Goal: Task Accomplishment & Management: Manage account settings

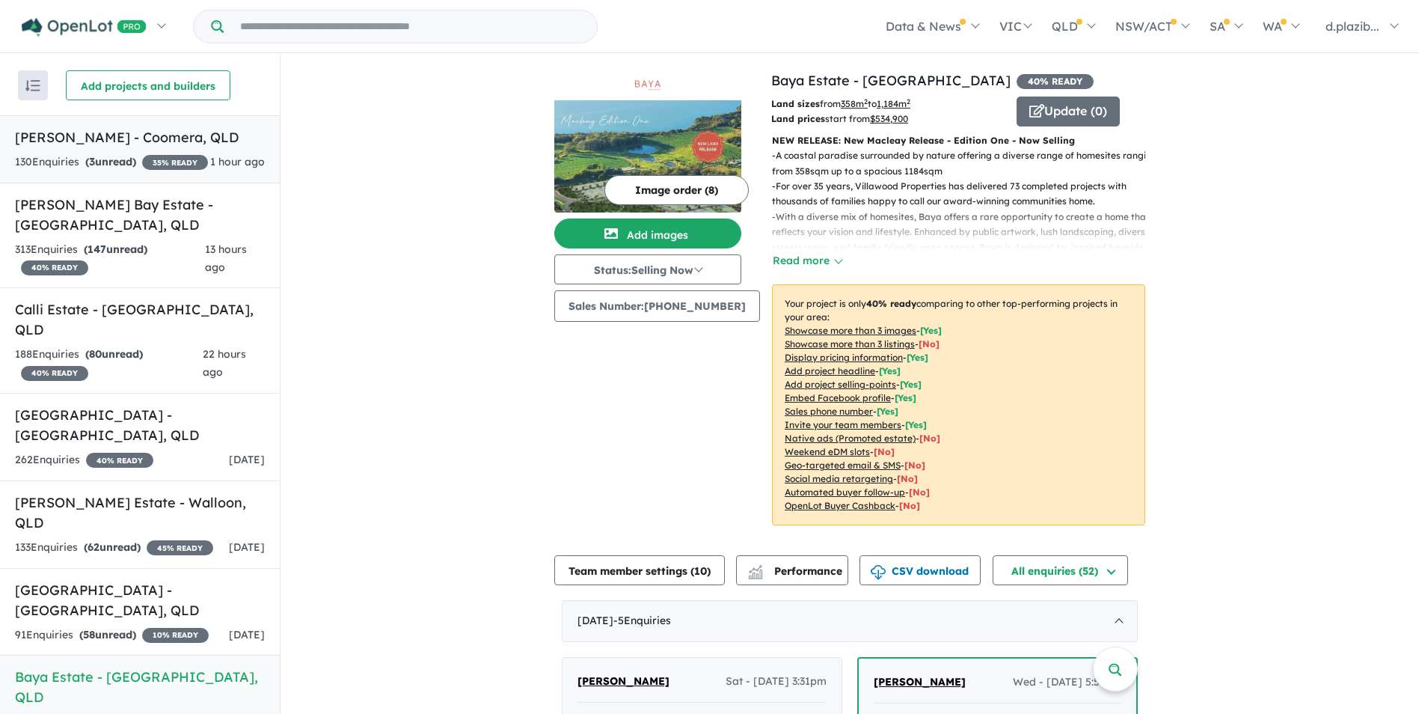
click at [189, 150] on link "[PERSON_NAME] - Coomera , QLD 130 Enquir ies ( 3 unread) 35 % READY 1 hour ago" at bounding box center [140, 149] width 280 height 68
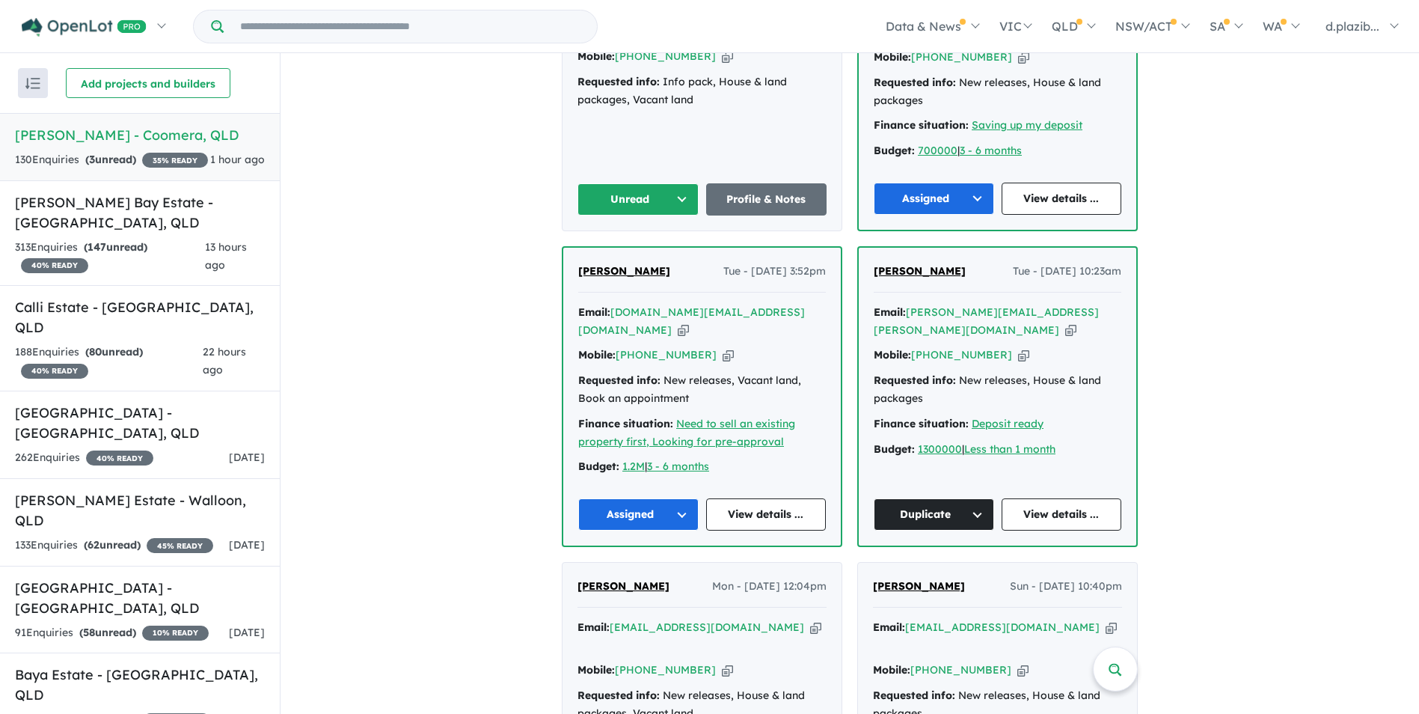
scroll to position [518, 0]
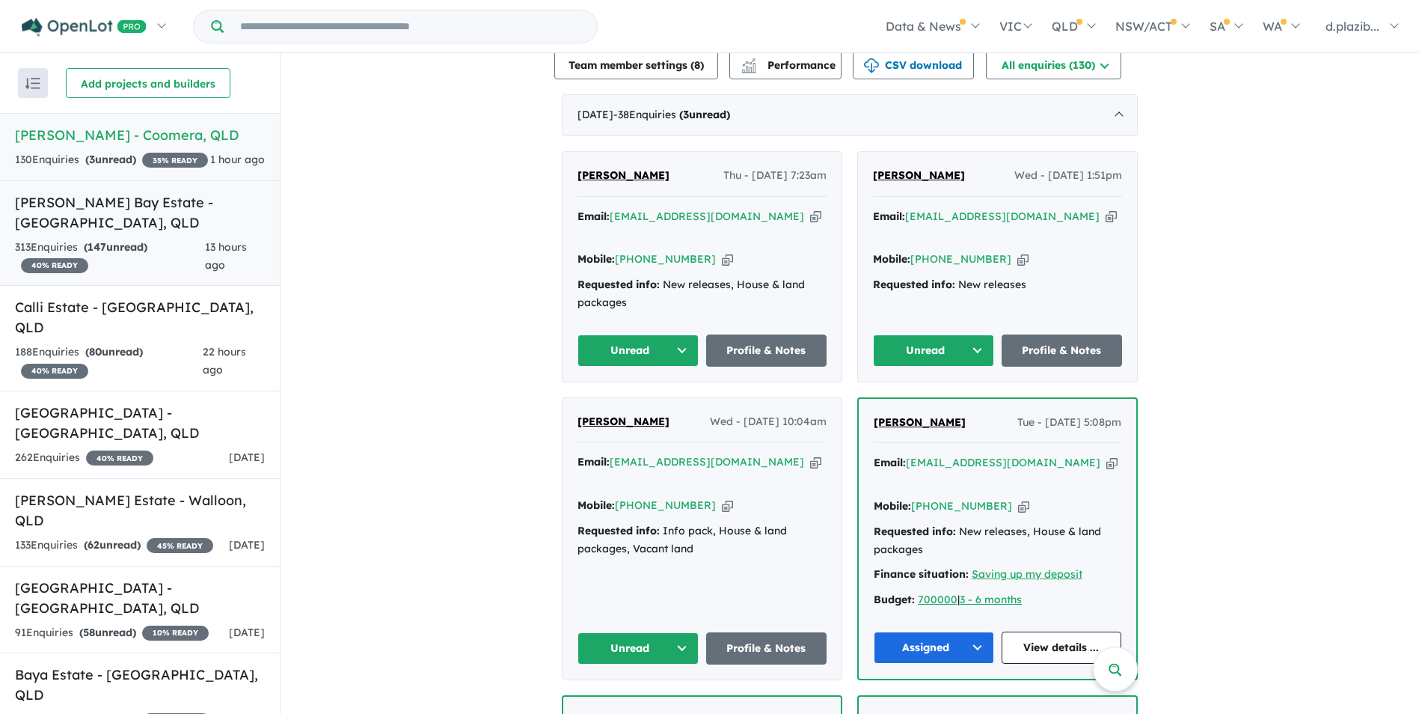
click at [199, 263] on div "313 Enquir ies ( 147 unread) 40 % READY" at bounding box center [110, 257] width 190 height 36
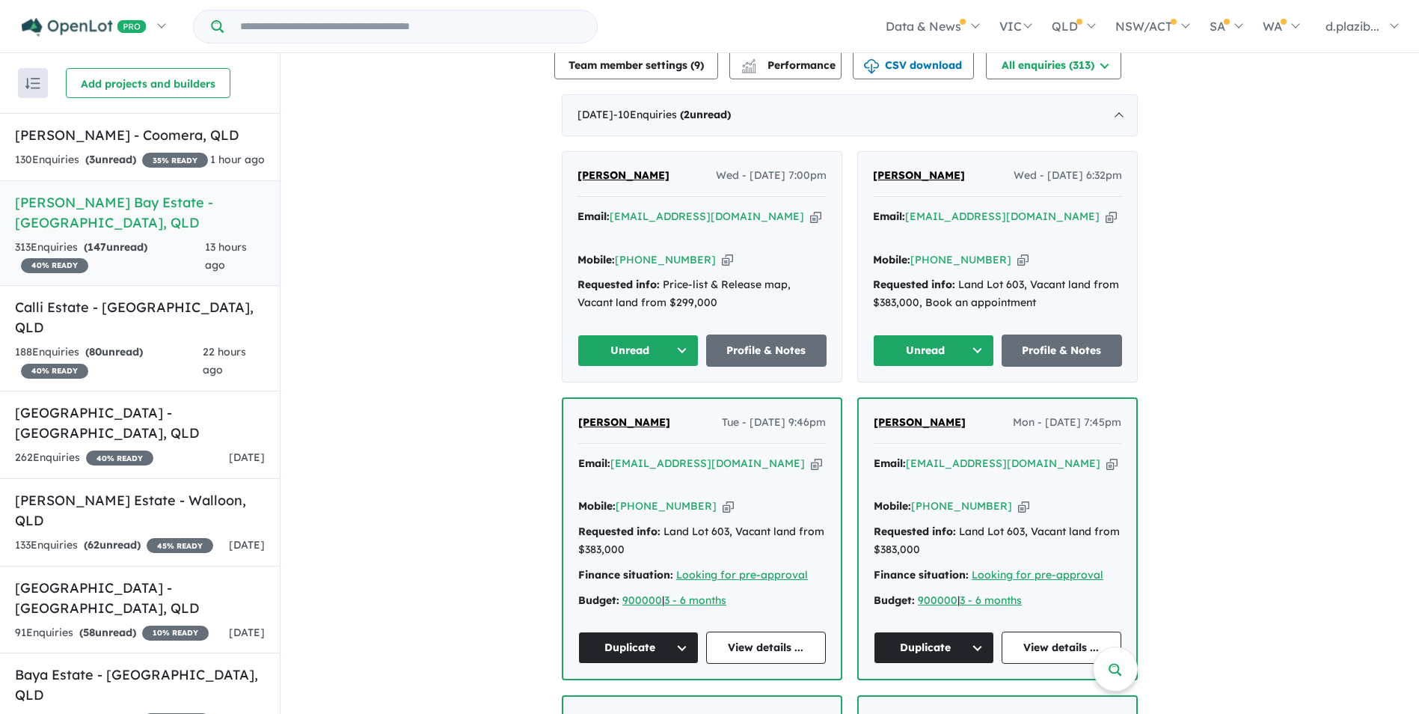
scroll to position [75, 0]
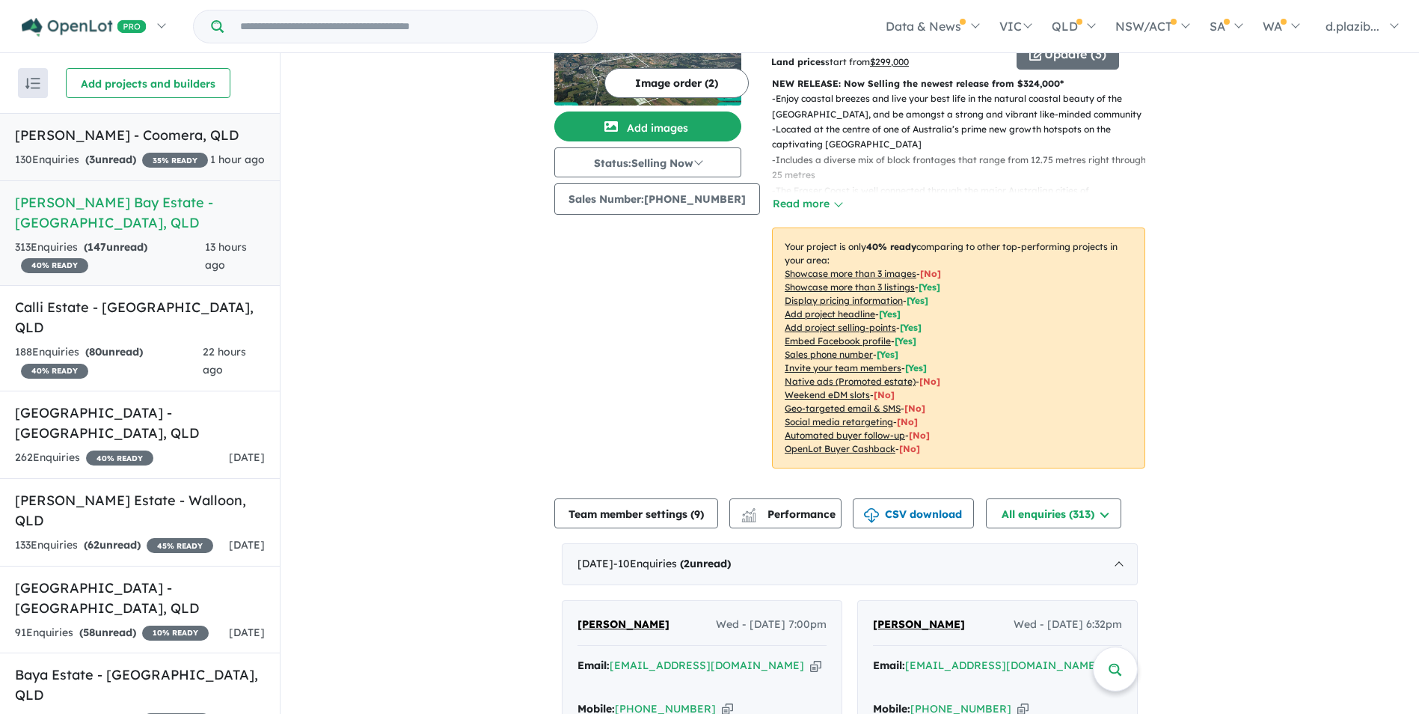
click at [130, 141] on h5 "[PERSON_NAME] - Coomera , [GEOGRAPHIC_DATA]" at bounding box center [140, 135] width 250 height 20
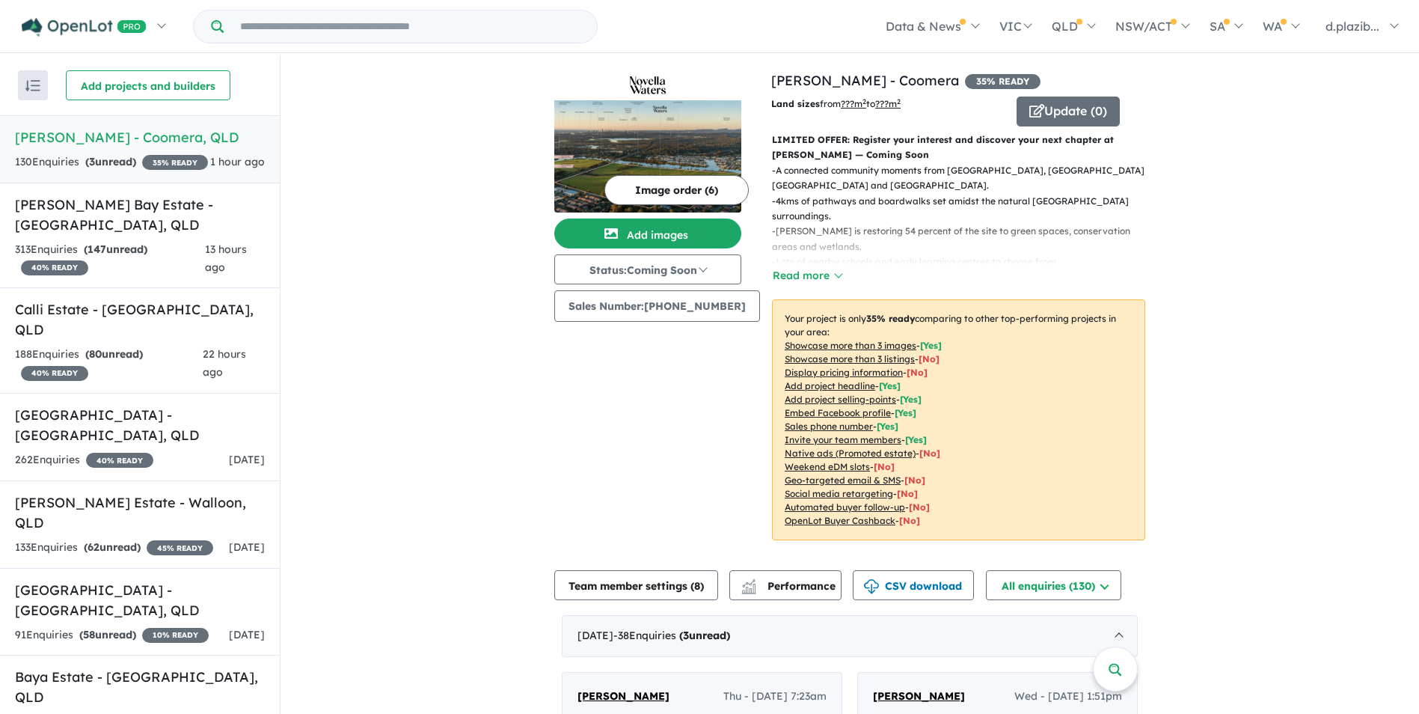
scroll to position [449, 0]
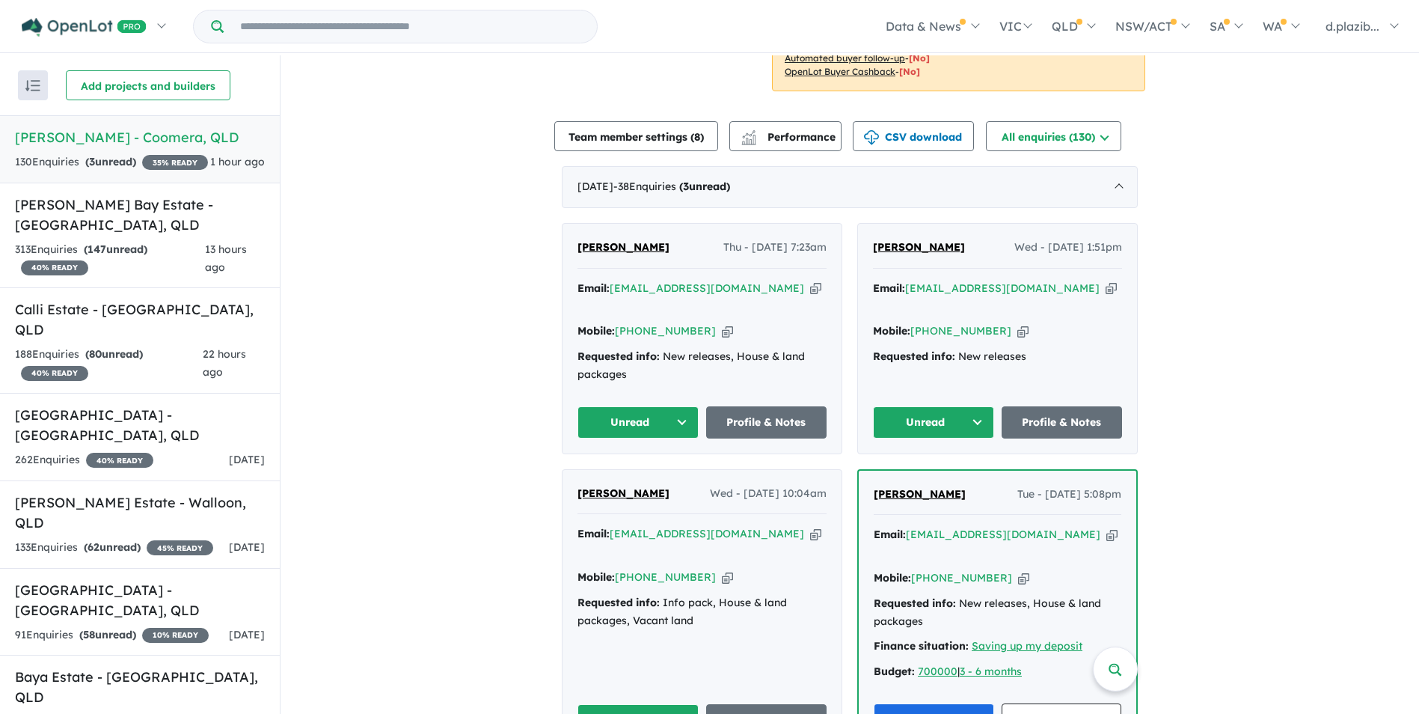
click at [810, 280] on icon "button" at bounding box center [815, 288] width 11 height 16
click at [722, 323] on icon "button" at bounding box center [727, 331] width 11 height 16
click at [647, 406] on button "Unread" at bounding box center [637, 422] width 121 height 32
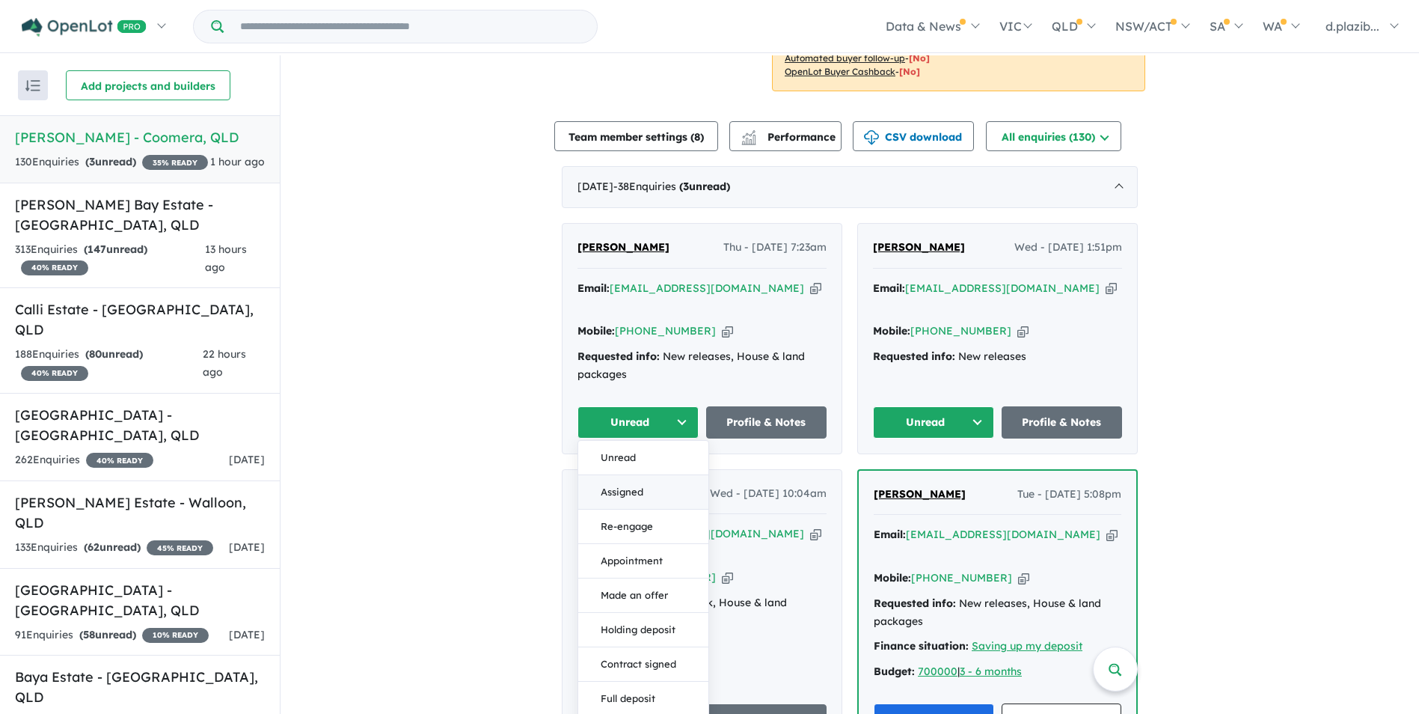
click at [630, 475] on button "Assigned" at bounding box center [643, 492] width 130 height 34
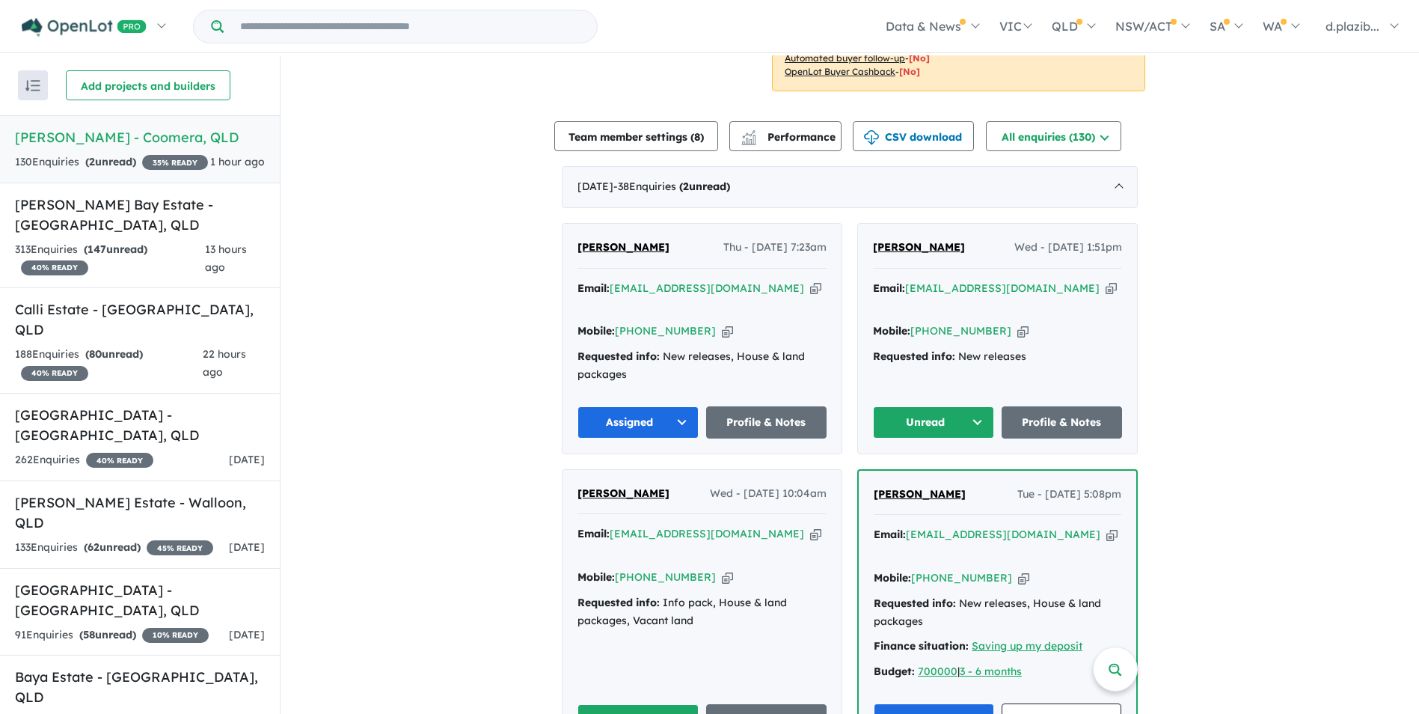
click at [1105, 280] on icon "button" at bounding box center [1110, 288] width 11 height 16
drag, startPoint x: 1056, startPoint y: 280, endPoint x: 993, endPoint y: 295, distance: 65.3
click at [1105, 280] on icon "button" at bounding box center [1110, 288] width 11 height 16
click at [1017, 323] on icon "button" at bounding box center [1022, 331] width 11 height 16
click at [960, 406] on button "Unread" at bounding box center [933, 422] width 121 height 32
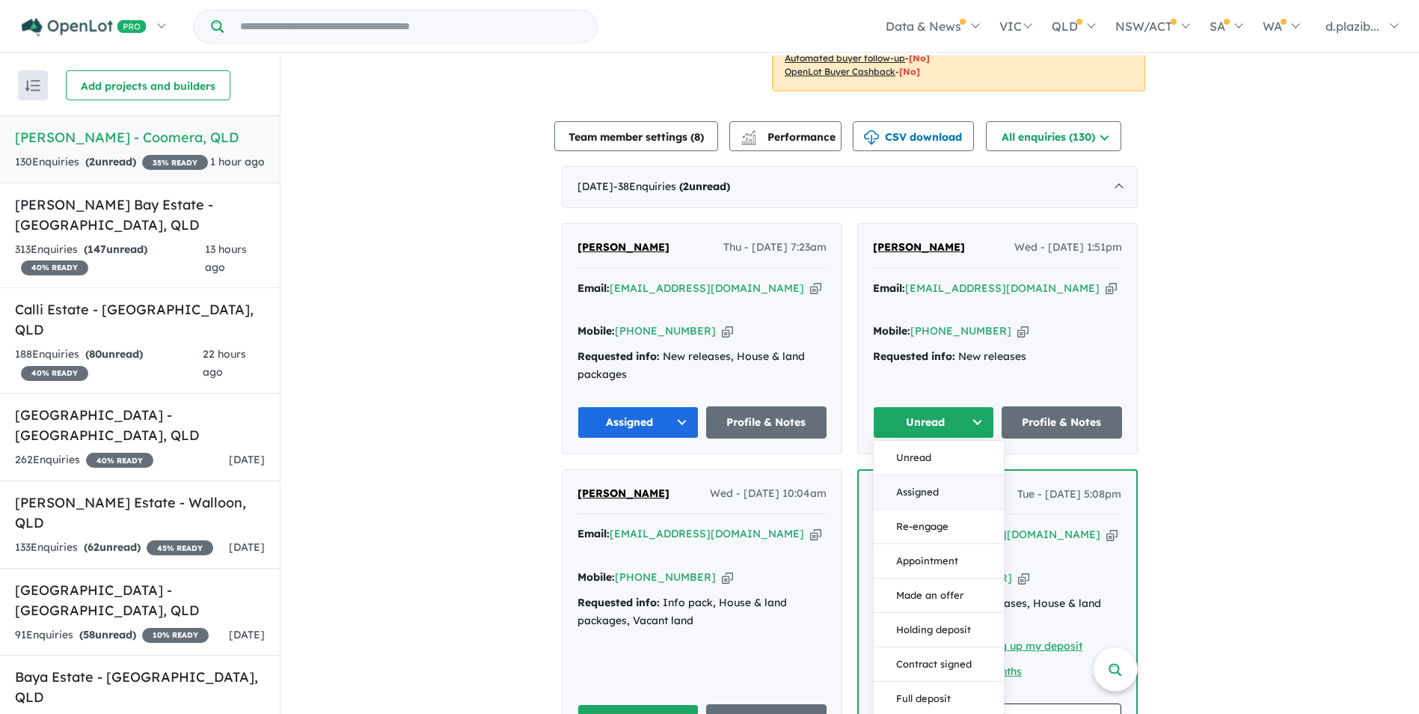
click at [933, 475] on button "Assigned" at bounding box center [939, 492] width 130 height 34
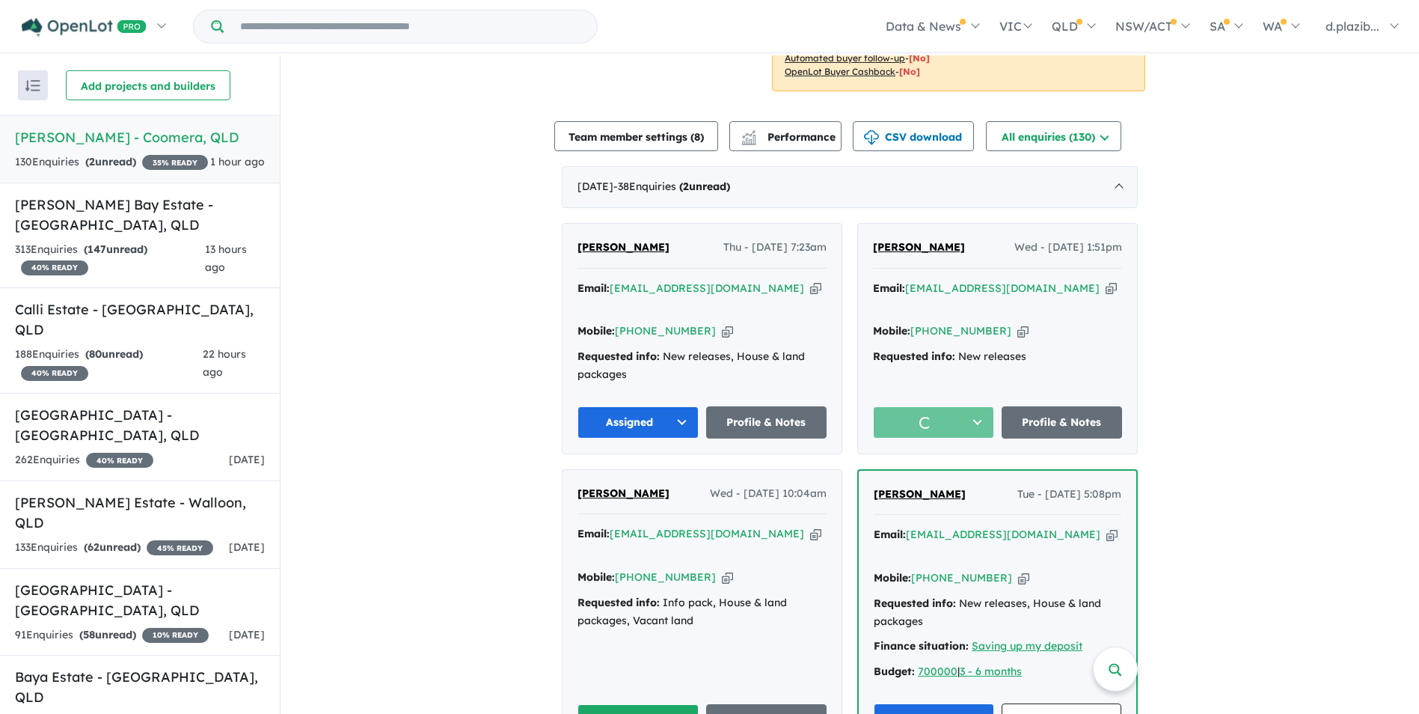
scroll to position [598, 0]
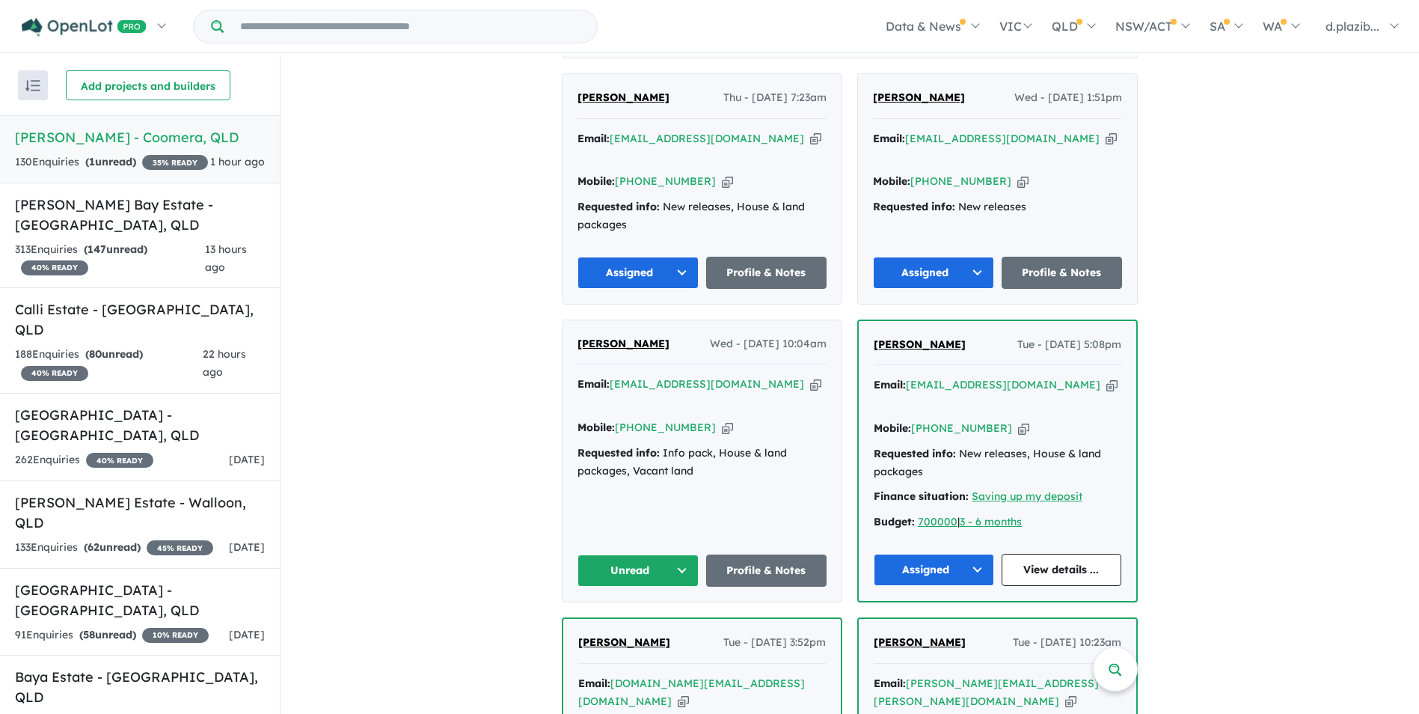
click at [810, 376] on icon "button" at bounding box center [815, 384] width 11 height 16
click at [650, 554] on button "Unread" at bounding box center [637, 570] width 121 height 32
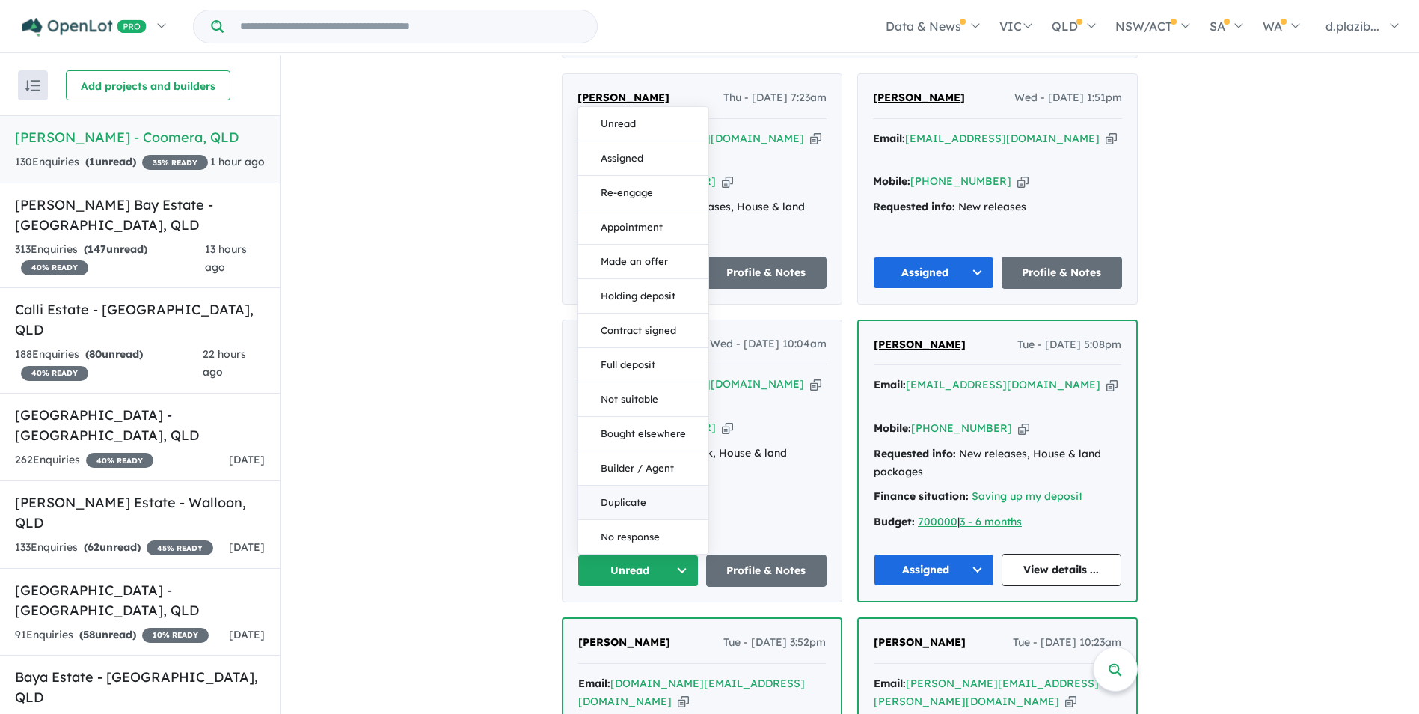
click at [621, 485] on button "Duplicate" at bounding box center [643, 502] width 130 height 34
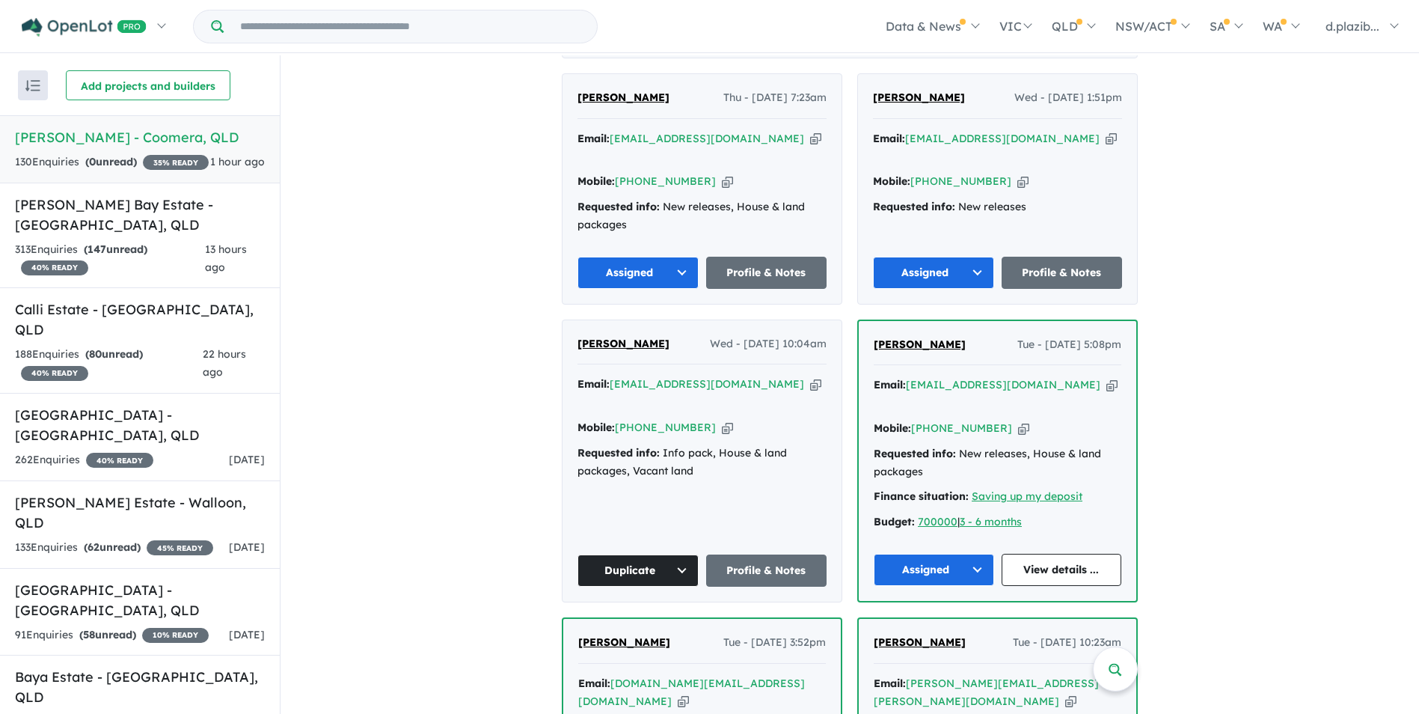
scroll to position [748, 0]
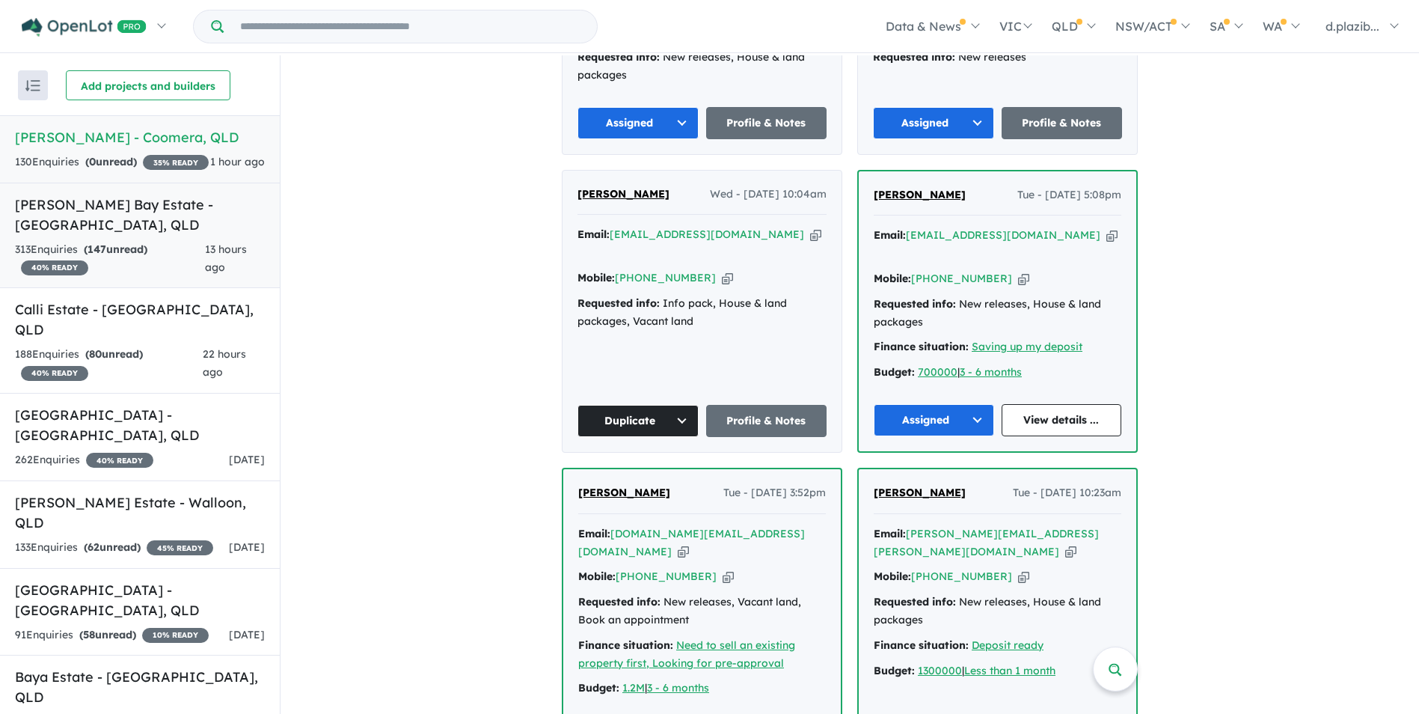
click at [243, 233] on h5 "[PERSON_NAME] Bay Estate - [GEOGRAPHIC_DATA] , [GEOGRAPHIC_DATA]" at bounding box center [140, 214] width 250 height 40
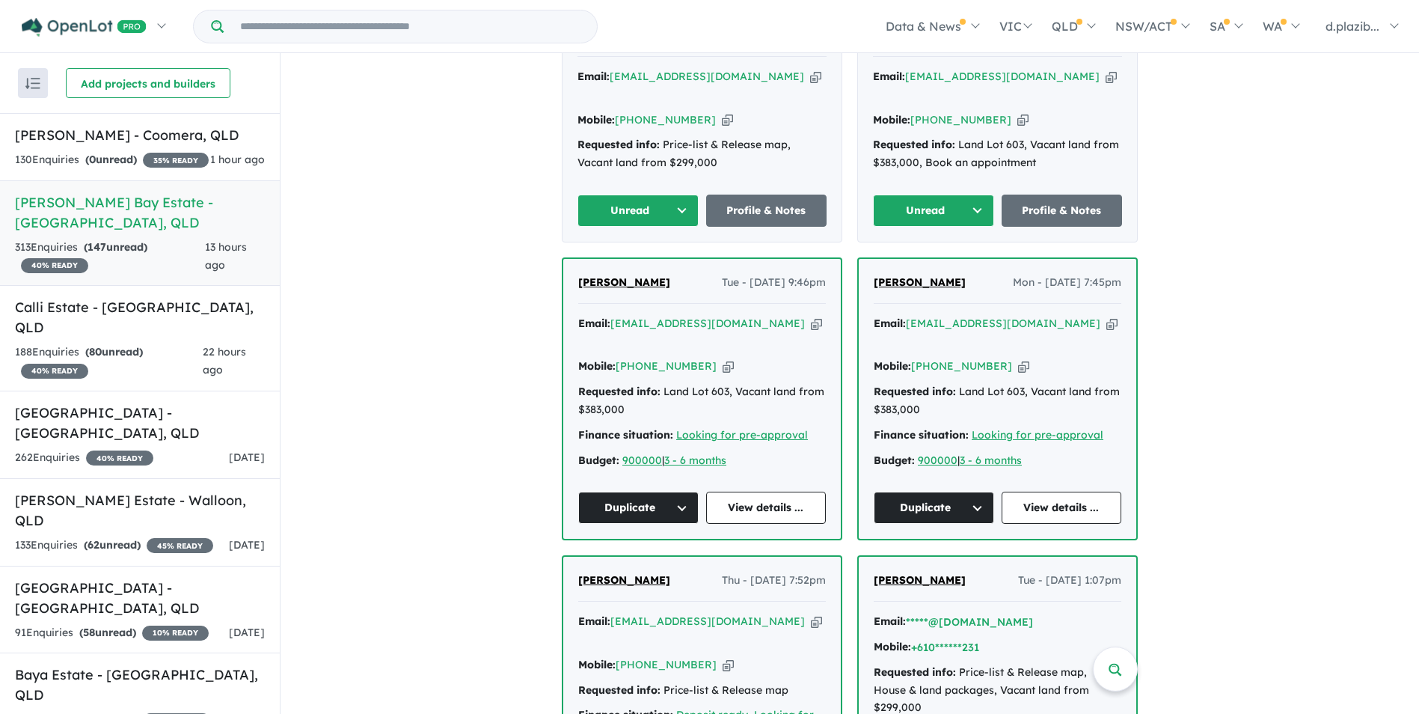
scroll to position [439, 0]
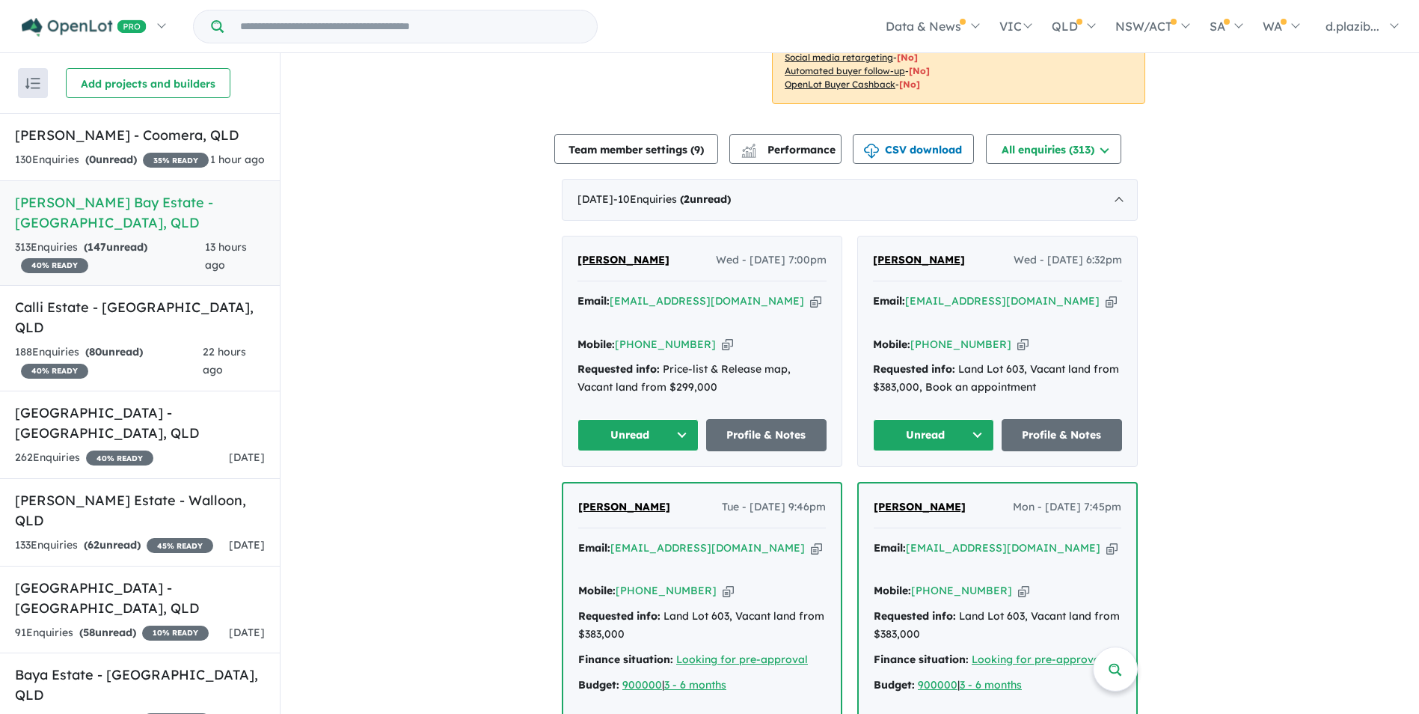
drag, startPoint x: 739, startPoint y: 277, endPoint x: 396, endPoint y: 236, distance: 345.8
click at [810, 293] on icon "button" at bounding box center [815, 301] width 11 height 16
click at [722, 337] on icon "button" at bounding box center [727, 345] width 11 height 16
click at [690, 419] on button "Unread" at bounding box center [637, 435] width 121 height 32
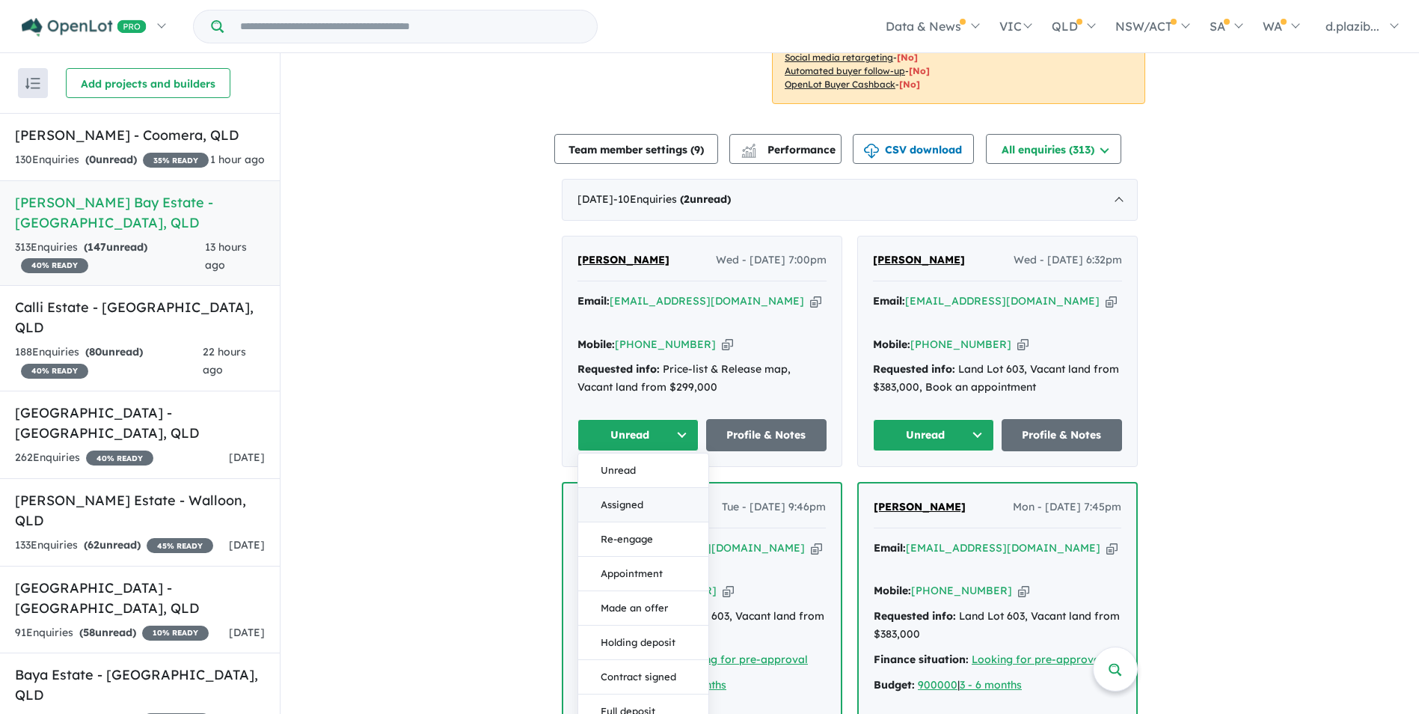
click at [648, 488] on button "Assigned" at bounding box center [643, 505] width 130 height 34
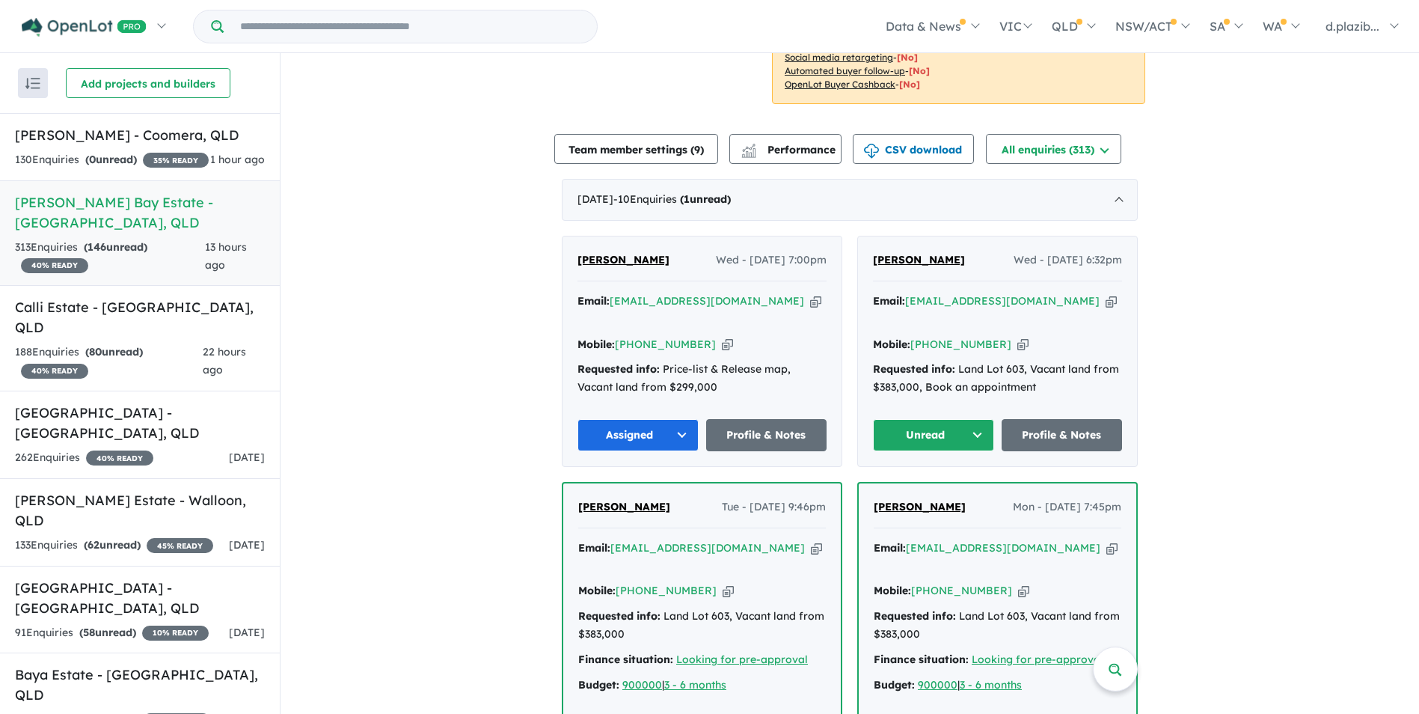
click at [1105, 293] on icon "button" at bounding box center [1110, 301] width 11 height 16
click at [975, 419] on button "Unread" at bounding box center [933, 435] width 121 height 32
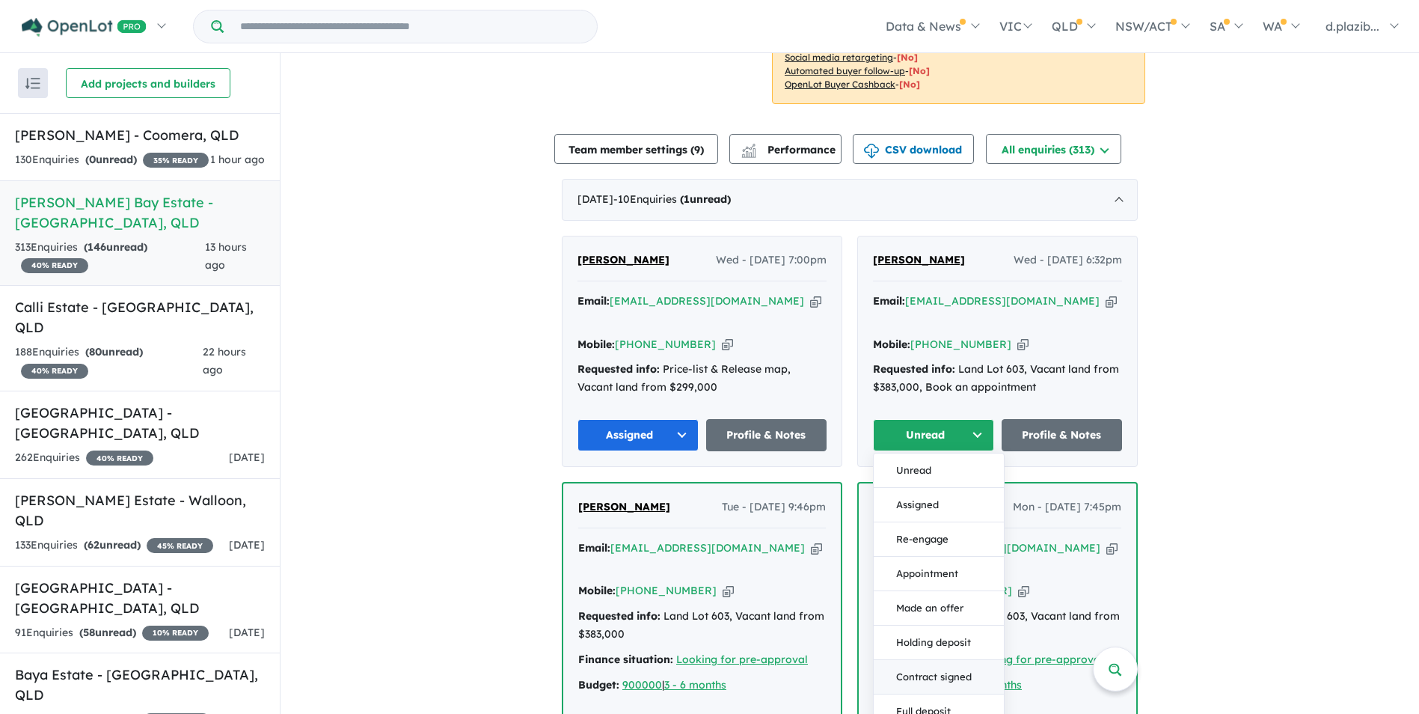
scroll to position [589, 0]
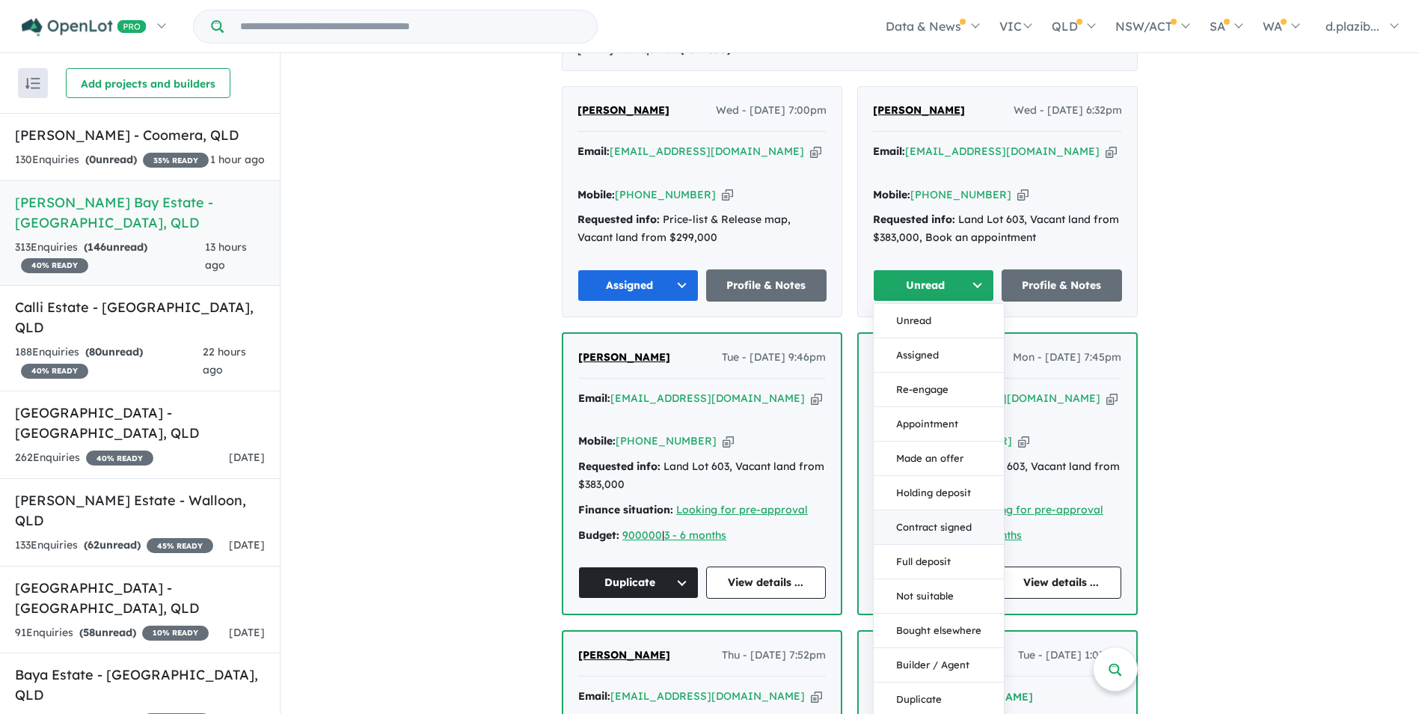
click at [945, 682] on button "Duplicate" at bounding box center [939, 699] width 130 height 34
